Goal: Information Seeking & Learning: Check status

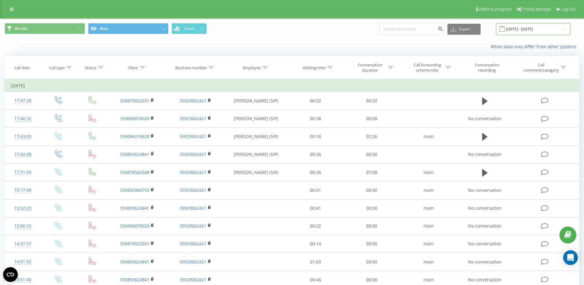
click at [537, 28] on input "20.07.2025 - 20.08.2025" at bounding box center [533, 29] width 74 height 12
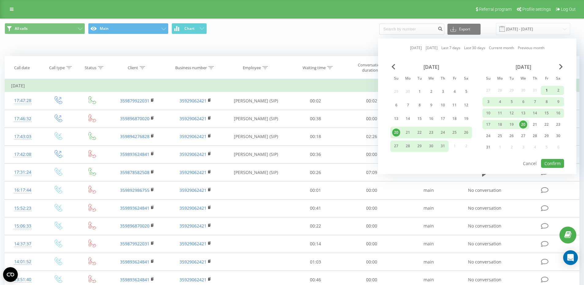
click at [544, 91] on div "1" at bounding box center [547, 90] width 8 height 8
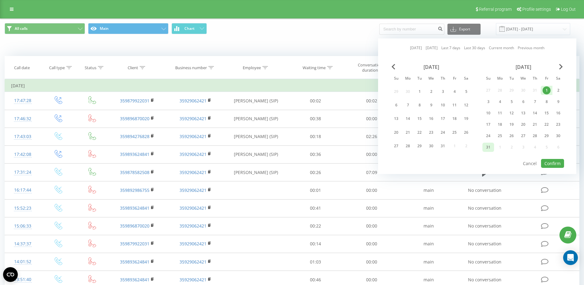
click at [492, 146] on div "31" at bounding box center [489, 147] width 8 height 8
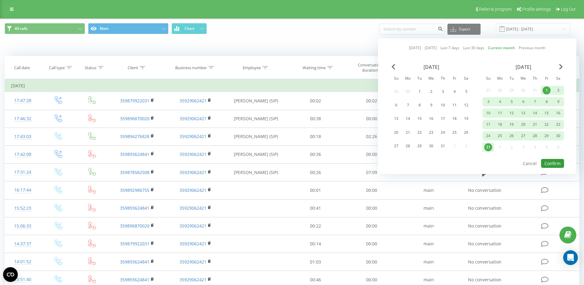
click at [552, 166] on button "Confirm" at bounding box center [552, 163] width 23 height 9
type input "01.08.2025 - 31.08.2025"
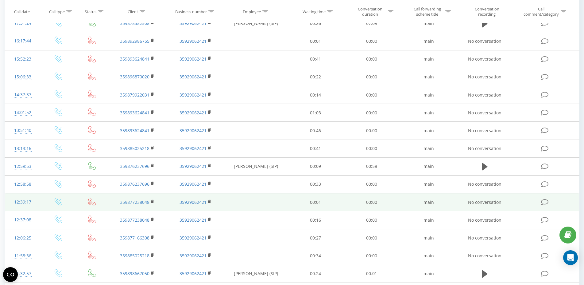
scroll to position [290, 0]
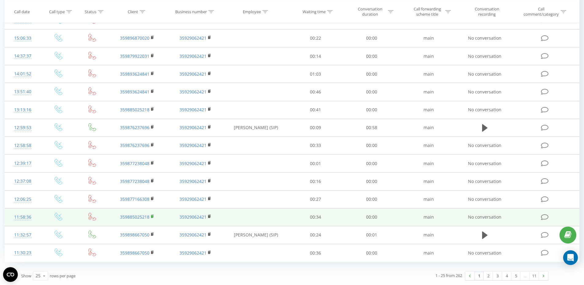
click at [153, 217] on rect at bounding box center [152, 216] width 2 height 3
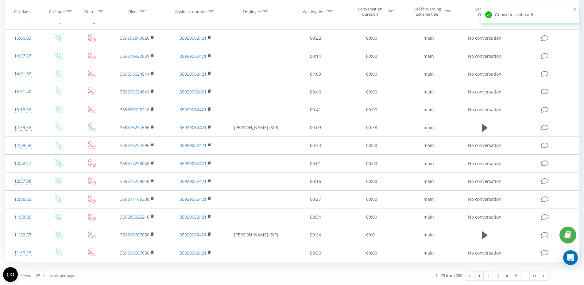
click at [1, 183] on div "All calls Main Chart Export .csv .xls .xlsx 01.08.2025 - 31.08.2025 When data m…" at bounding box center [292, 6] width 584 height 555
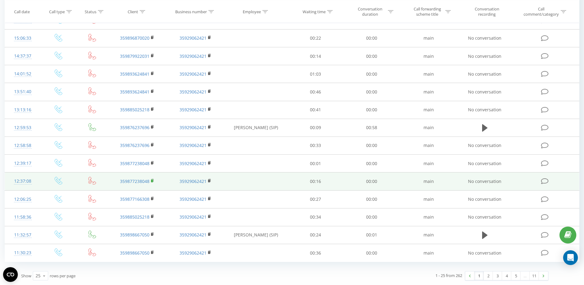
click at [153, 180] on rect at bounding box center [152, 180] width 2 height 3
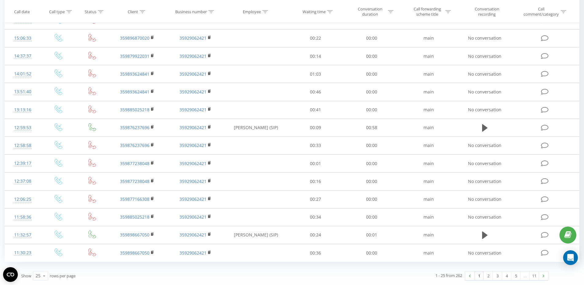
click at [0, 157] on div "All calls Main Chart Export .csv .xls .xlsx 01.08.2025 - 31.08.2025 When data m…" at bounding box center [292, 6] width 584 height 555
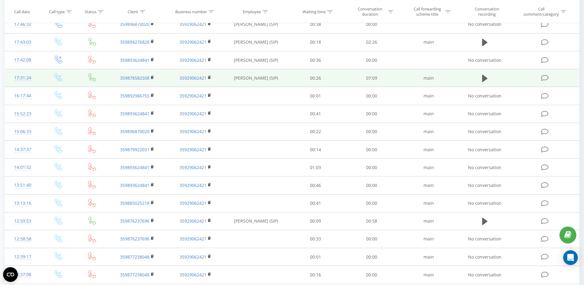
scroll to position [259, 0]
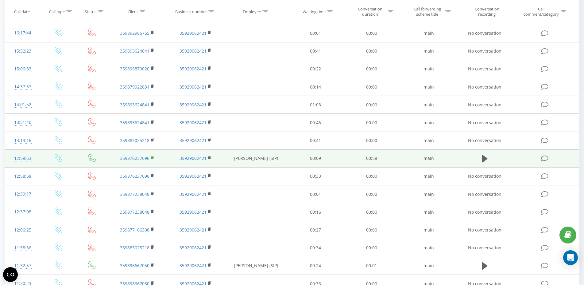
click at [152, 157] on icon at bounding box center [152, 157] width 3 height 4
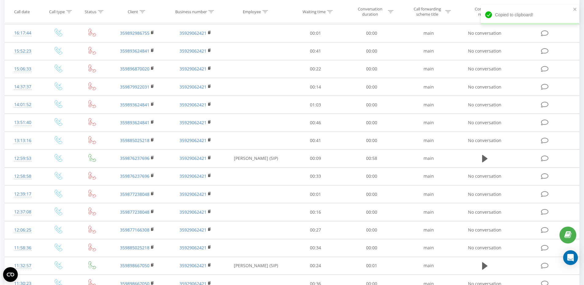
click at [1, 167] on div "All calls Main Chart Export .csv .xls .xlsx 01.08.2025 - 31.08.2025 When data m…" at bounding box center [292, 37] width 584 height 555
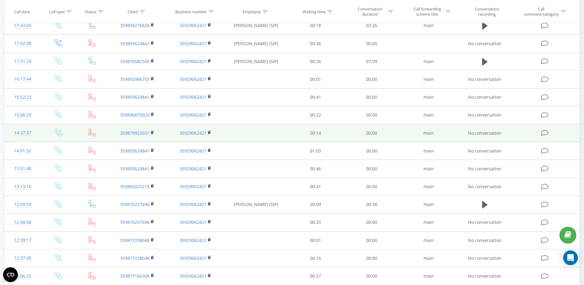
scroll to position [227, 0]
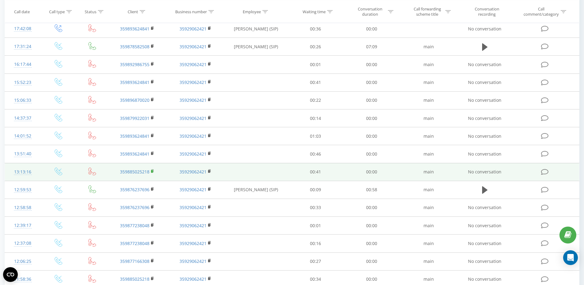
click at [152, 170] on icon at bounding box center [152, 171] width 3 height 4
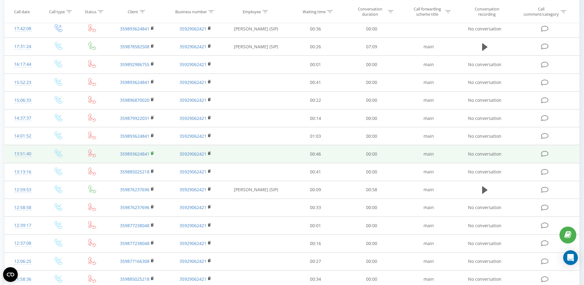
click at [153, 153] on icon at bounding box center [152, 153] width 3 height 4
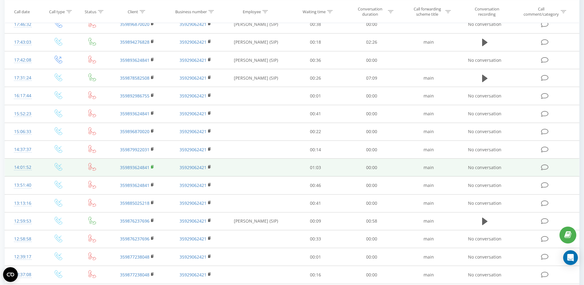
scroll to position [165, 0]
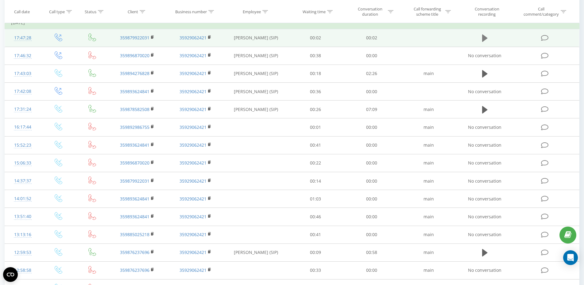
click at [485, 38] on icon at bounding box center [485, 37] width 6 height 7
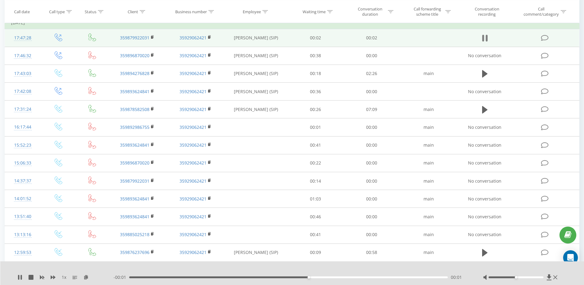
click at [485, 38] on icon at bounding box center [485, 38] width 6 height 9
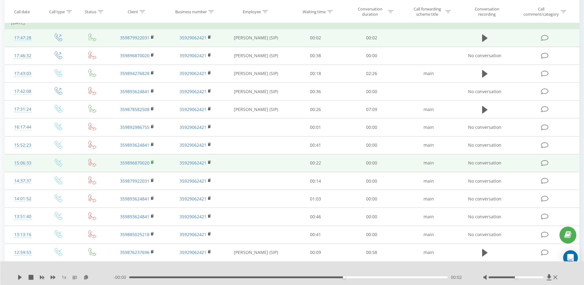
click at [153, 162] on rect at bounding box center [152, 162] width 2 height 3
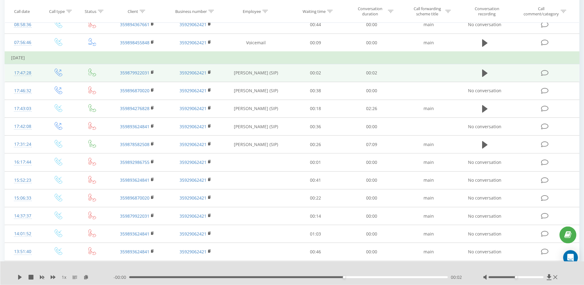
scroll to position [133, 0]
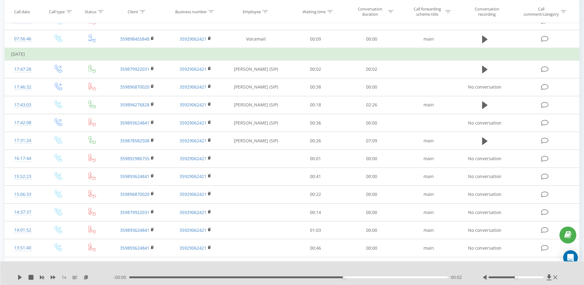
click at [2, 61] on div "All calls Main Chart Export .csv .xls .xlsx 01.08.2025 - 31.08.2025 When data m…" at bounding box center [292, 162] width 584 height 555
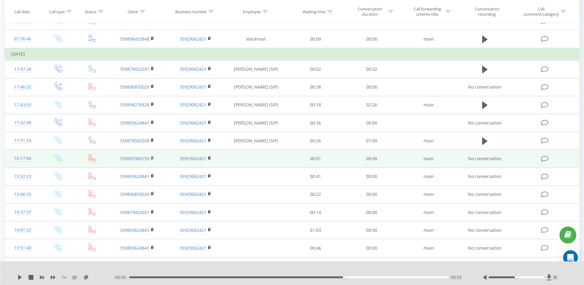
click at [152, 158] on rect at bounding box center [152, 158] width 2 height 3
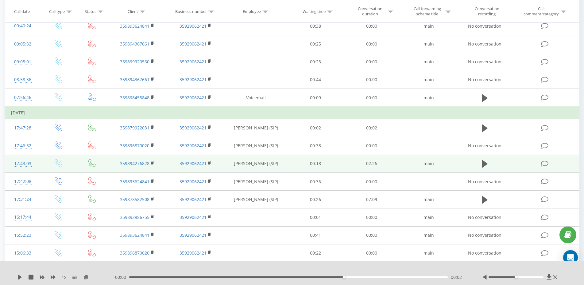
scroll to position [71, 0]
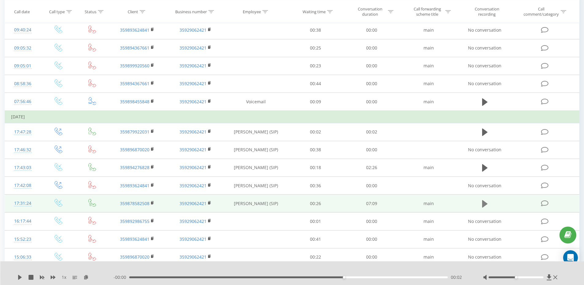
click at [488, 204] on icon at bounding box center [485, 203] width 6 height 7
click at [146, 277] on div "00:22" at bounding box center [288, 277] width 319 height 2
click at [163, 277] on div "00:45" at bounding box center [288, 277] width 319 height 2
click at [204, 276] on div "00:46" at bounding box center [288, 277] width 319 height 2
click at [218, 278] on div "01:41" at bounding box center [288, 277] width 319 height 2
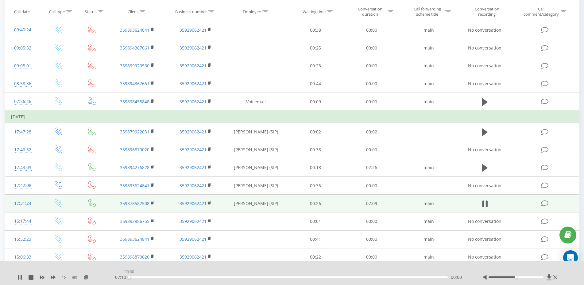
click at [243, 277] on div "00:00" at bounding box center [288, 277] width 319 height 2
click at [30, 276] on icon at bounding box center [31, 277] width 5 height 5
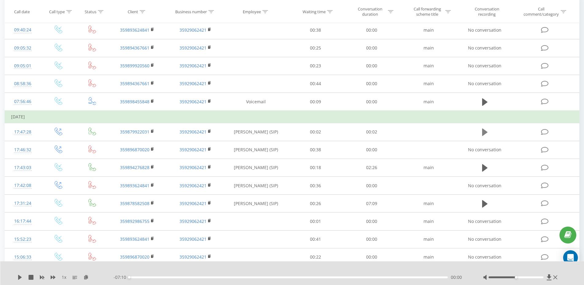
click at [488, 131] on icon at bounding box center [485, 132] width 6 height 9
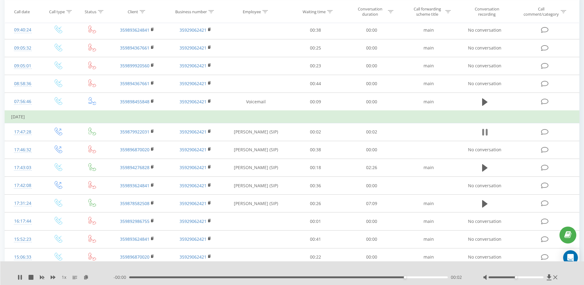
click at [486, 131] on icon at bounding box center [485, 132] width 6 height 9
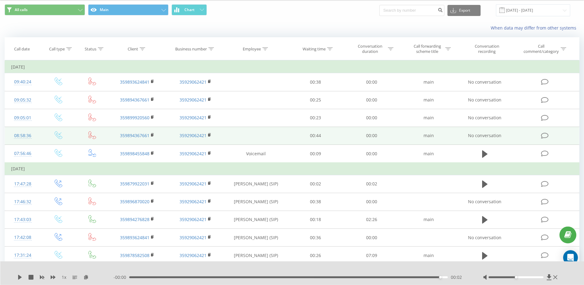
scroll to position [0, 0]
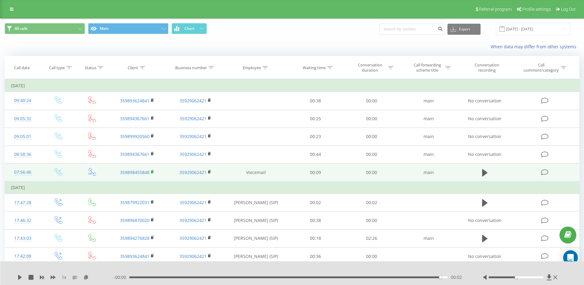
click at [153, 171] on rect at bounding box center [152, 171] width 2 height 3
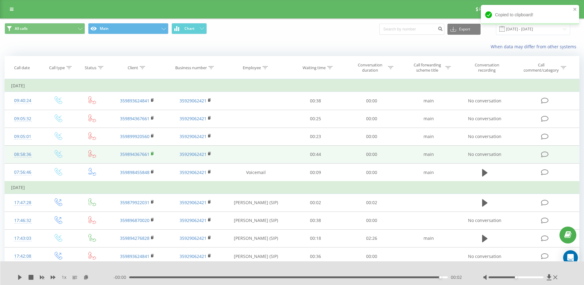
click at [152, 154] on rect at bounding box center [152, 153] width 2 height 3
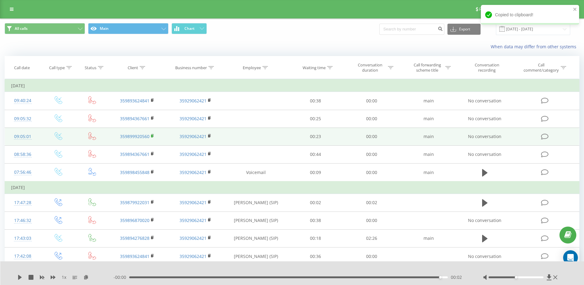
click at [153, 137] on rect at bounding box center [152, 135] width 2 height 3
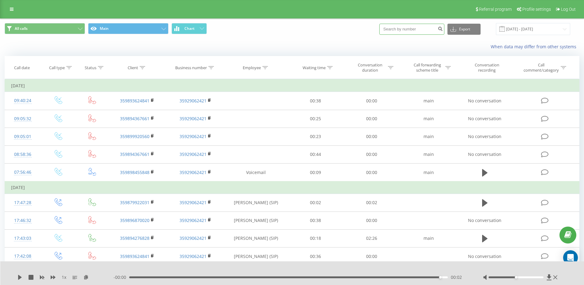
click at [413, 33] on input at bounding box center [412, 29] width 65 height 11
paste input "359892986755"
type input "359892986755"
click at [443, 28] on icon "submit" at bounding box center [440, 28] width 5 height 4
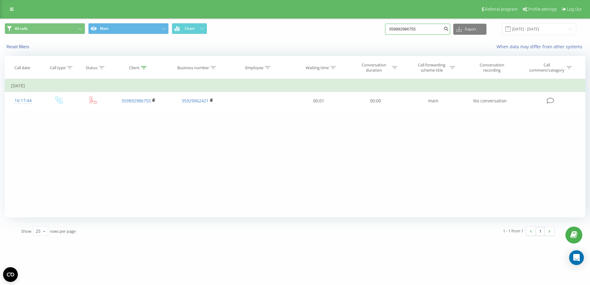
click at [419, 30] on input "359892986755" at bounding box center [417, 29] width 65 height 11
paste input "6870020"
type input "359896870020"
click at [448, 29] on icon "submit" at bounding box center [445, 28] width 5 height 4
click at [425, 29] on input "359896870020" at bounding box center [417, 29] width 65 height 11
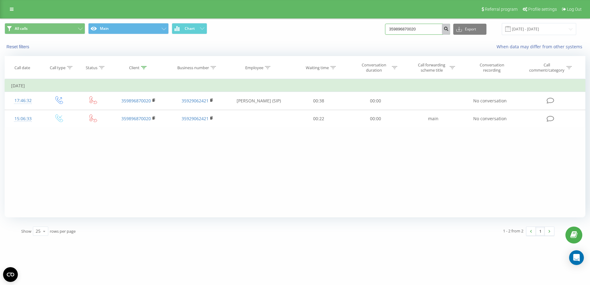
paste input "85025218"
type input "359885025218"
click at [448, 29] on icon "submit" at bounding box center [445, 28] width 5 height 4
click at [415, 25] on input "359885025218" at bounding box center [417, 29] width 65 height 11
paste input "7723804"
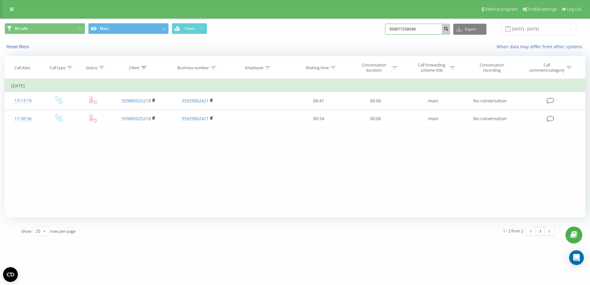
type input "359877238048"
click at [447, 29] on icon "submit" at bounding box center [445, 28] width 5 height 4
click at [17, 9] on link at bounding box center [11, 9] width 11 height 9
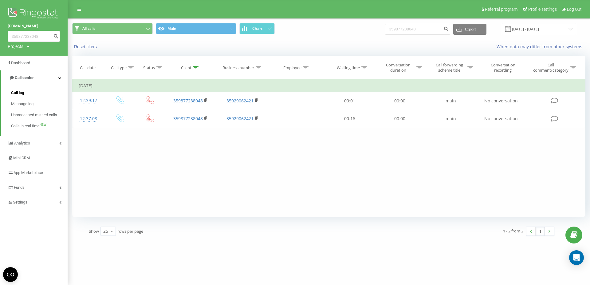
click at [21, 92] on span "Call log" at bounding box center [17, 93] width 13 height 6
